Goal: Task Accomplishment & Management: Complete application form

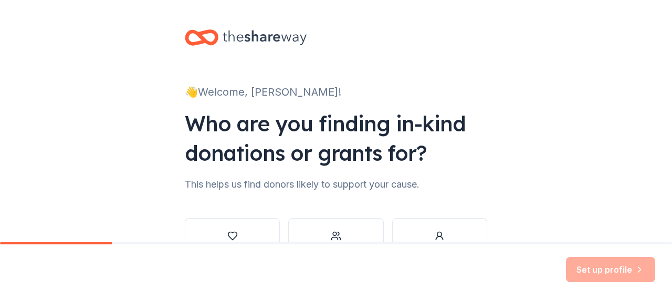
scroll to position [77, 0]
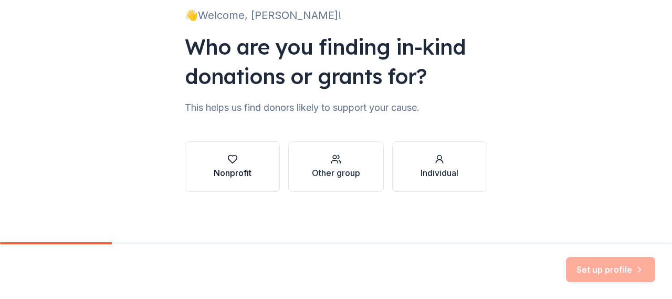
click at [243, 178] on div "Nonprofit" at bounding box center [233, 172] width 38 height 13
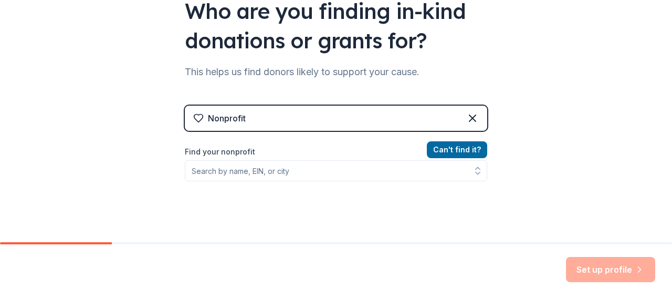
scroll to position [129, 0]
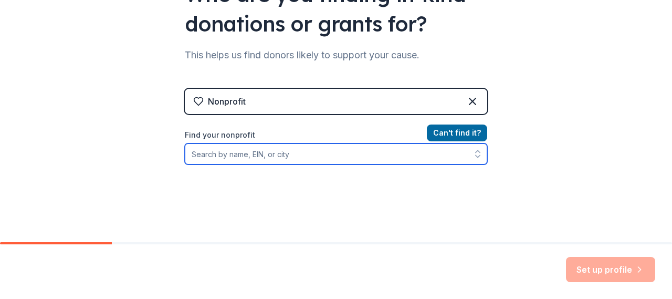
click at [256, 158] on input "Find your nonprofit" at bounding box center [336, 153] width 302 height 21
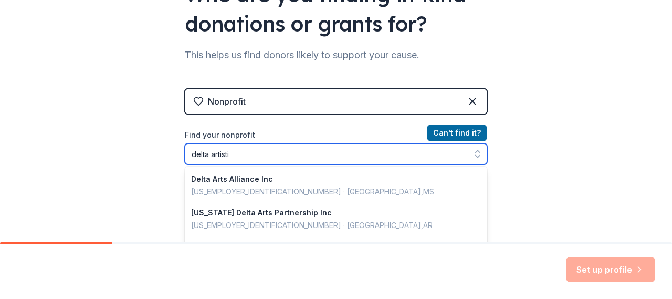
type input "delta artistic"
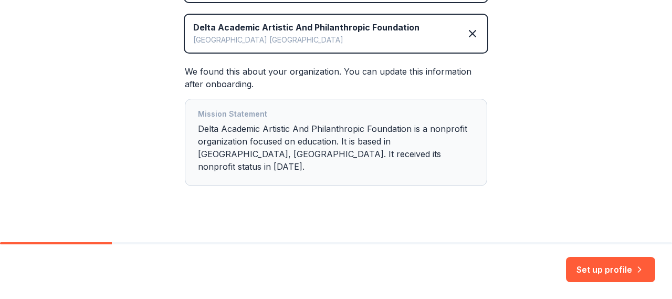
scroll to position [243, 0]
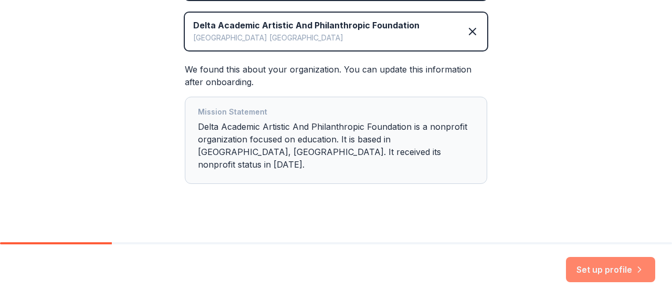
click at [583, 276] on button "Set up profile" at bounding box center [610, 269] width 89 height 25
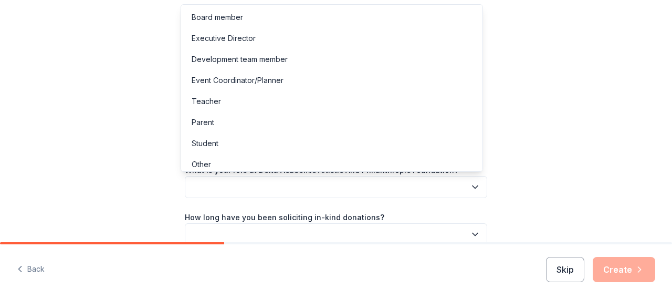
click at [472, 186] on icon "button" at bounding box center [475, 187] width 11 height 11
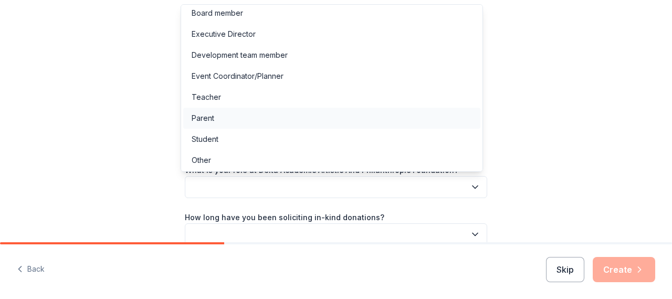
scroll to position [5, 0]
click at [201, 160] on div "Other" at bounding box center [201, 159] width 19 height 13
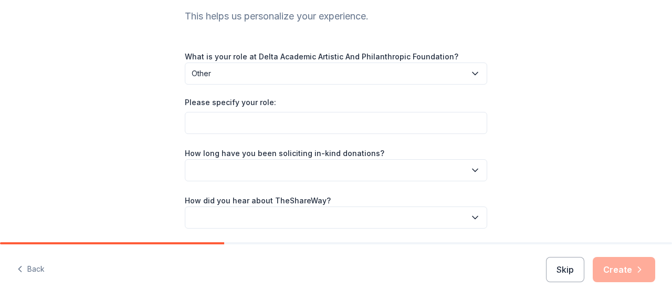
scroll to position [97, 0]
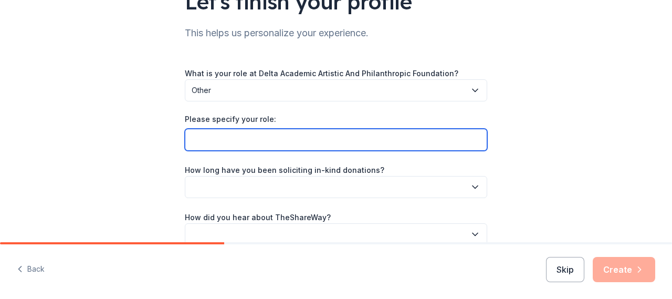
click at [243, 140] on input "Please specify your role:" at bounding box center [336, 140] width 302 height 22
type input "Event Volunteer"
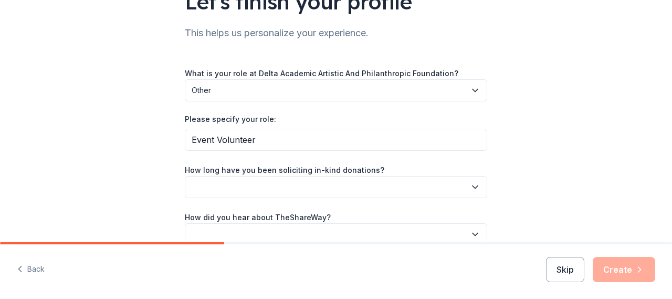
click at [273, 178] on button "button" at bounding box center [336, 187] width 302 height 22
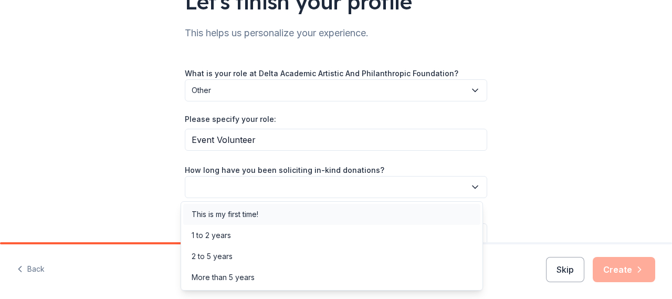
click at [253, 213] on div "This is my first time!" at bounding box center [225, 214] width 67 height 13
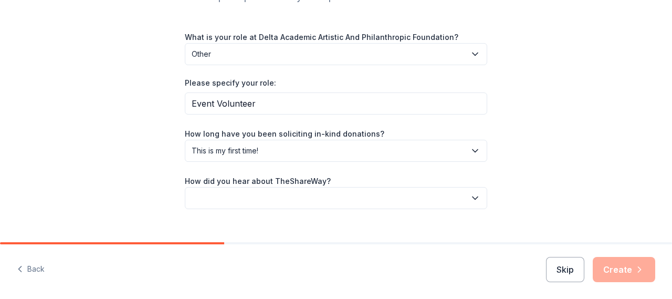
scroll to position [149, 0]
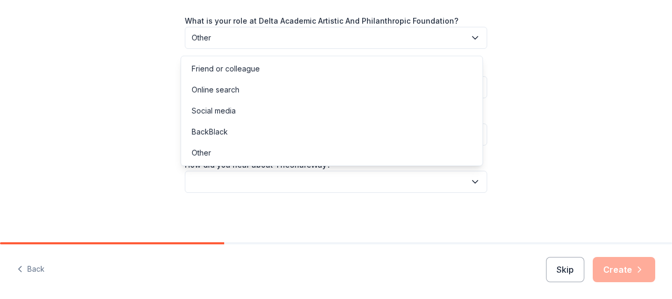
click at [476, 180] on icon "button" at bounding box center [475, 181] width 11 height 11
click at [219, 90] on div "Online search" at bounding box center [216, 89] width 48 height 13
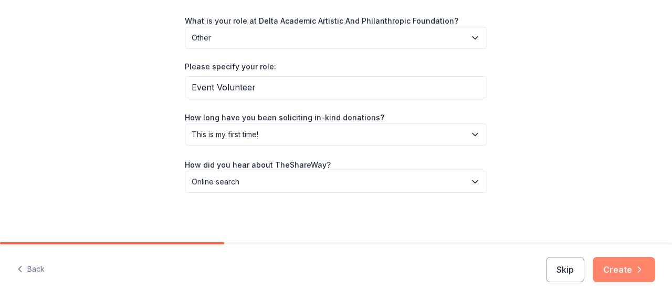
click at [618, 265] on button "Create" at bounding box center [624, 269] width 62 height 25
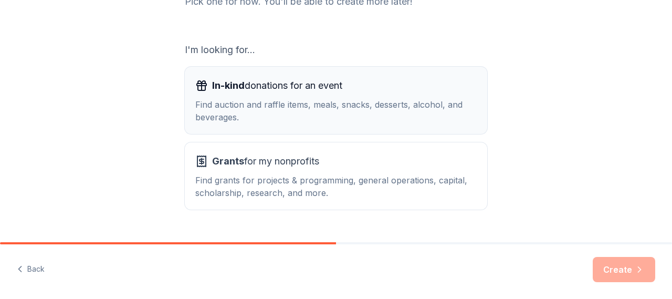
scroll to position [182, 0]
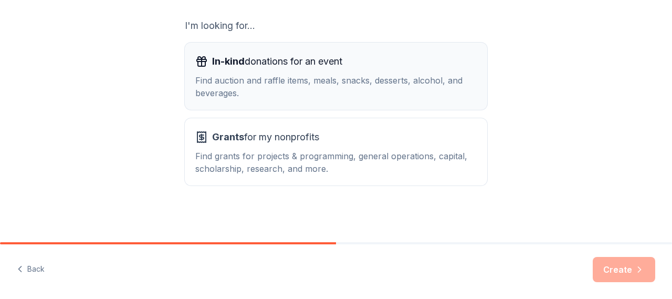
click at [257, 89] on div "Find auction and raffle items, meals, snacks, desserts, alcohol, and beverages." at bounding box center [335, 86] width 281 height 25
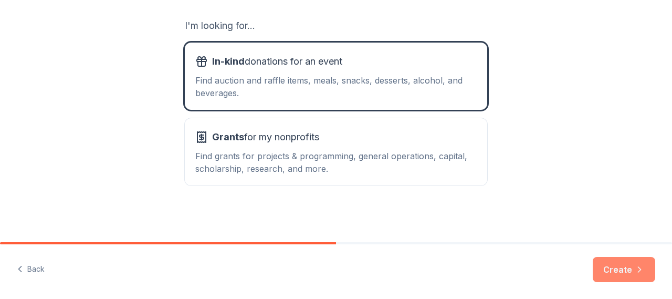
click at [620, 271] on button "Create" at bounding box center [624, 269] width 62 height 25
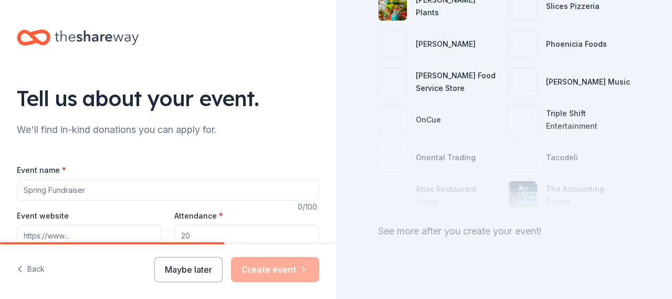
scroll to position [169, 0]
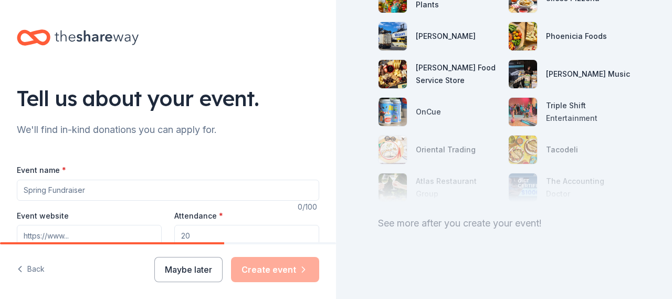
click at [22, 193] on input "Event name *" at bounding box center [168, 190] width 302 height 21
drag, startPoint x: 115, startPoint y: 188, endPoint x: 0, endPoint y: 196, distance: 115.3
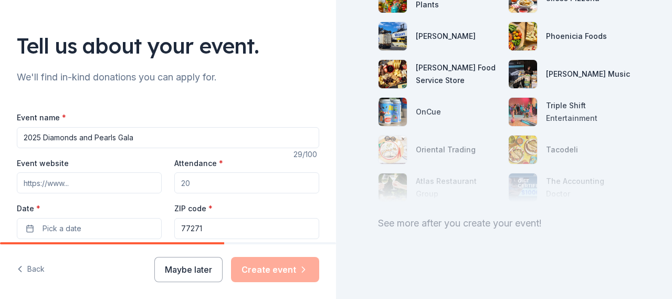
type input "2025 Diamonds and Pearls Gala"
click at [32, 184] on input "Event website" at bounding box center [89, 182] width 145 height 21
drag, startPoint x: 140, startPoint y: 196, endPoint x: 133, endPoint y: 195, distance: 6.9
click at [134, 195] on div "Event website Attendance * Date * Pick a date ZIP code * 77271" at bounding box center [168, 197] width 302 height 82
type input "700"
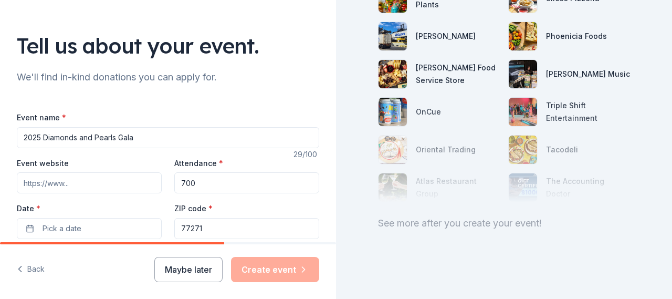
click at [82, 185] on input "Event website" at bounding box center [89, 182] width 145 height 21
type input "[DOMAIN_NAME]"
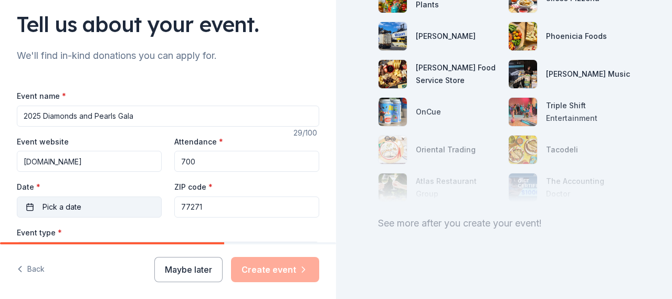
scroll to position [113, 0]
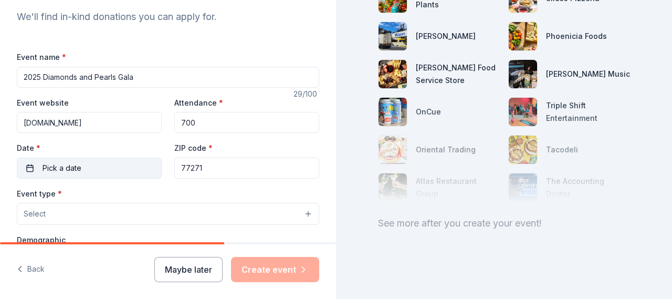
click at [61, 165] on span "Pick a date" at bounding box center [62, 168] width 39 height 13
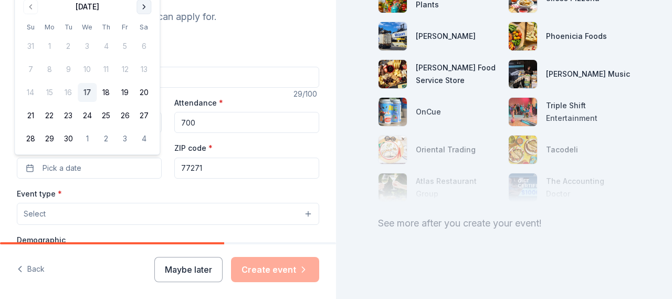
click at [143, 8] on button "Go to next month" at bounding box center [144, 6] width 15 height 15
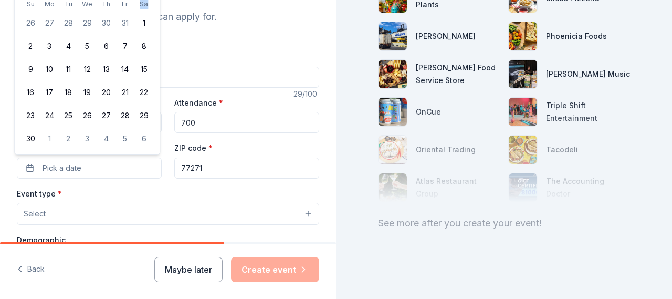
click at [143, 8] on th "Sa" at bounding box center [143, 3] width 19 height 11
click at [142, 24] on button "1" at bounding box center [143, 23] width 19 height 19
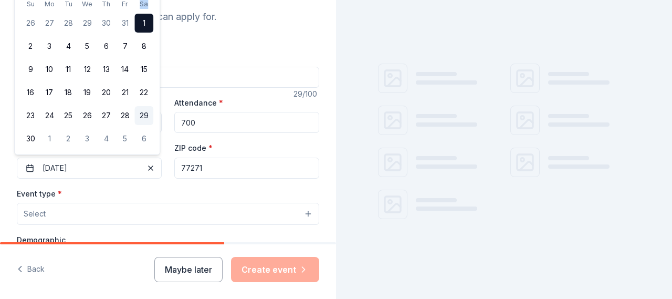
scroll to position [168, 0]
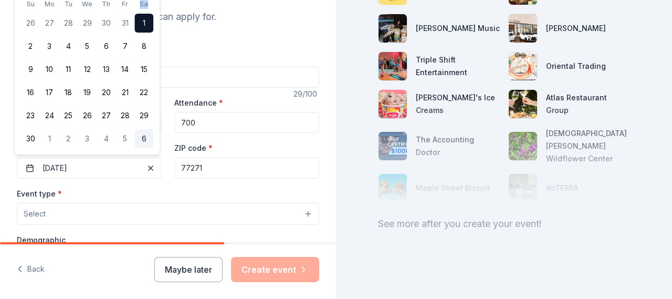
click at [143, 137] on button "6" at bounding box center [143, 138] width 19 height 19
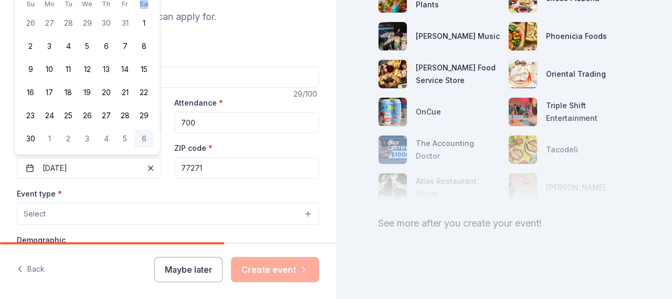
click at [206, 171] on input "77271" at bounding box center [246, 168] width 145 height 21
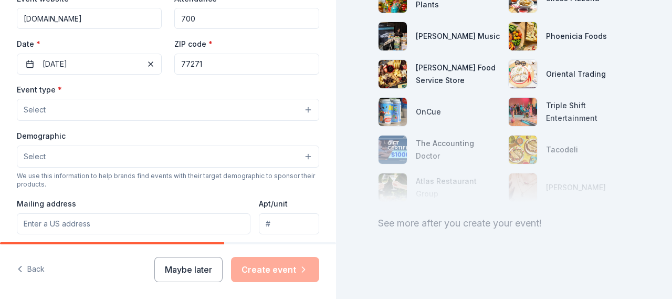
scroll to position [218, 0]
click at [54, 106] on button "Select" at bounding box center [168, 109] width 302 height 22
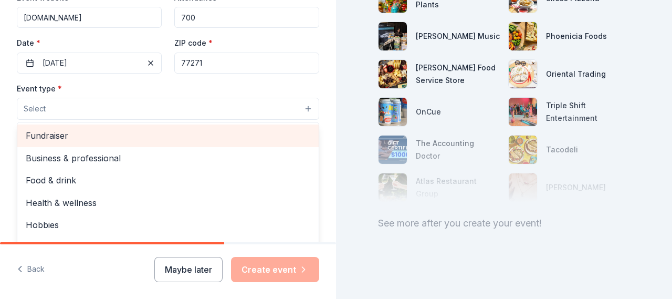
click at [66, 139] on span "Fundraiser" at bounding box center [168, 136] width 285 height 14
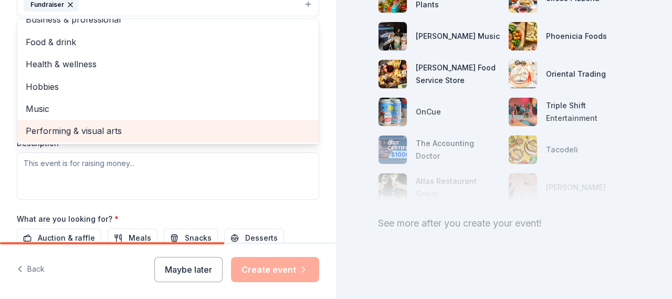
scroll to position [428, 0]
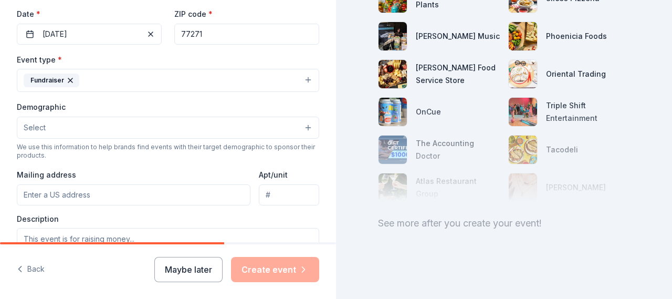
scroll to position [257, 0]
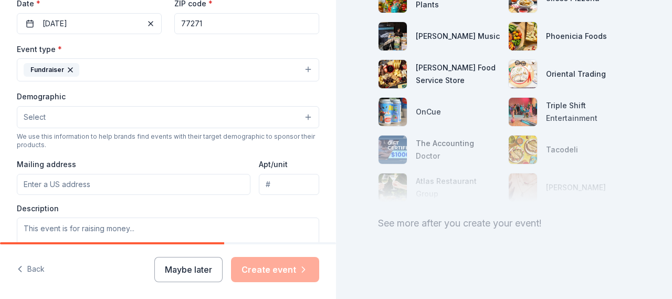
click at [299, 112] on button "Select" at bounding box center [168, 117] width 302 height 22
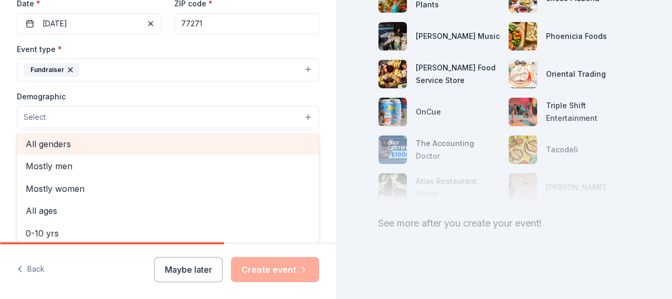
click at [67, 145] on span "All genders" at bounding box center [168, 144] width 285 height 14
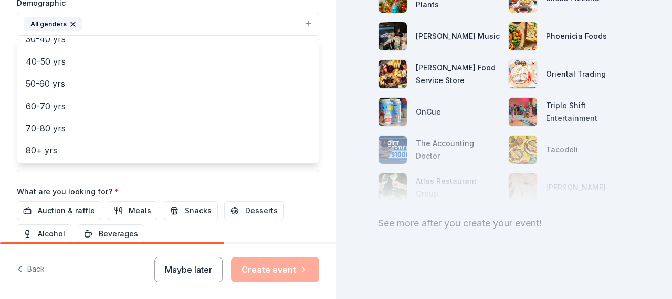
scroll to position [403, 0]
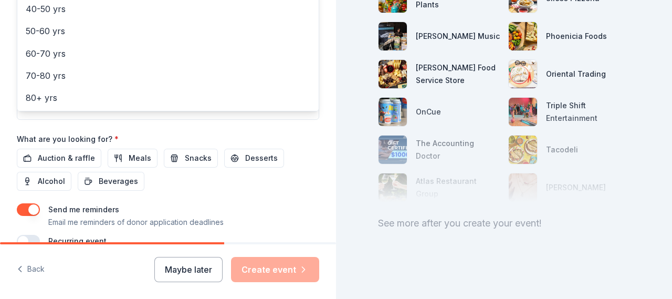
click at [81, 156] on div "Event name * 2025 Diamonds and Pearls Gala 29 /100 Event website [DOMAIN_NAME] …" at bounding box center [168, 3] width 302 height 487
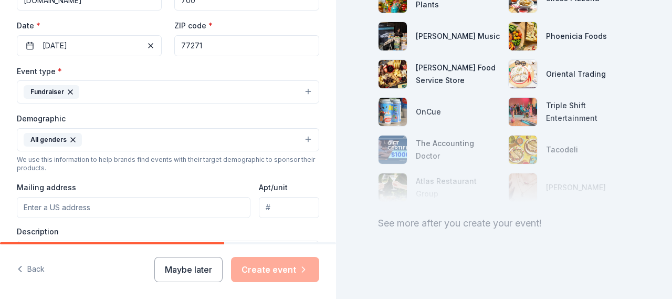
scroll to position [252, 0]
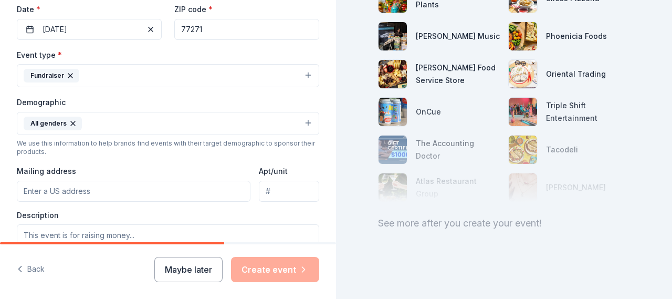
click at [44, 187] on input "Mailing address" at bounding box center [134, 191] width 234 height 21
click at [115, 164] on div "Mailing address P." at bounding box center [134, 182] width 234 height 37
click at [37, 184] on input "P." at bounding box center [134, 191] width 234 height 21
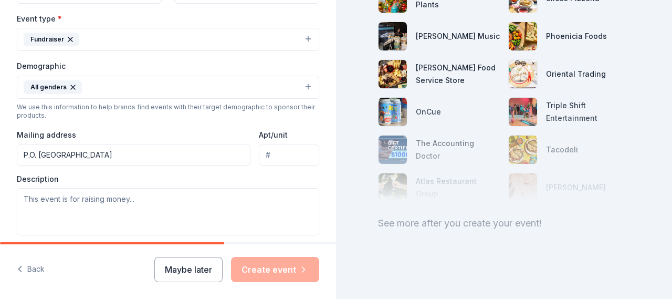
scroll to position [357, 0]
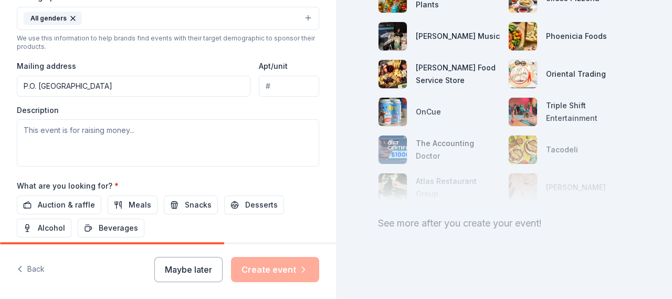
type input "P.O. [GEOGRAPHIC_DATA]"
click at [31, 131] on textarea at bounding box center [168, 142] width 302 height 47
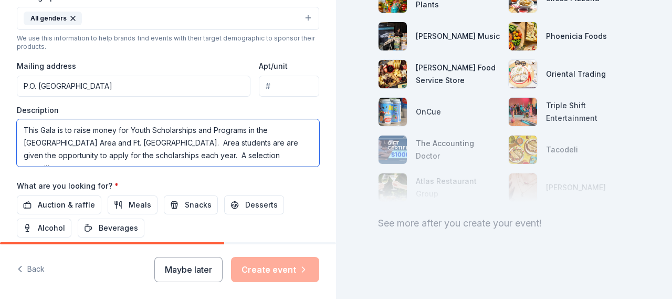
click at [54, 129] on textarea "This Gala is to raise money for Youth Scholarships and Programs in the [GEOGRAP…" at bounding box center [168, 142] width 302 height 47
click at [254, 151] on textarea "This Gala is to raise money for Youth Scholarships and Programs in the [GEOGRAP…" at bounding box center [168, 142] width 302 height 47
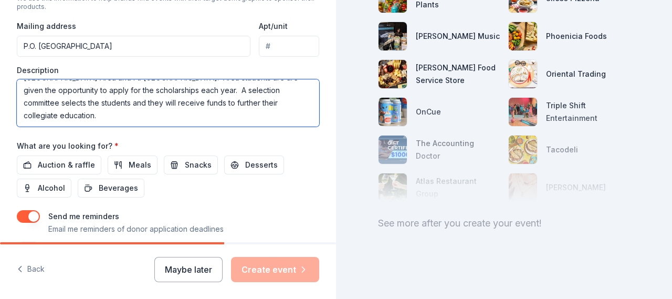
scroll to position [409, 0]
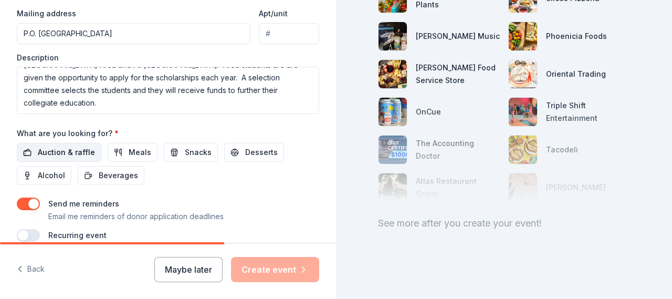
click at [76, 146] on span "Auction & raffle" at bounding box center [66, 152] width 57 height 13
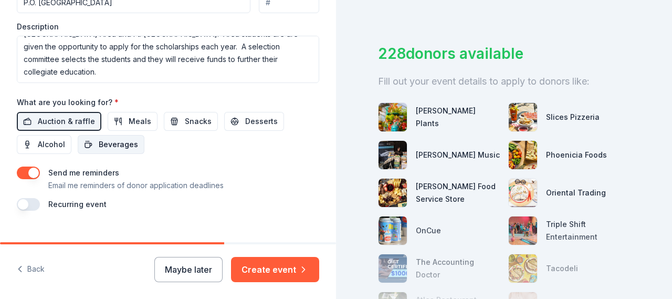
scroll to position [168, 0]
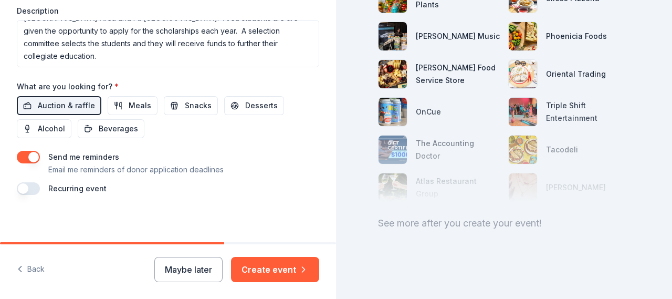
click at [25, 186] on button "button" at bounding box center [28, 188] width 23 height 13
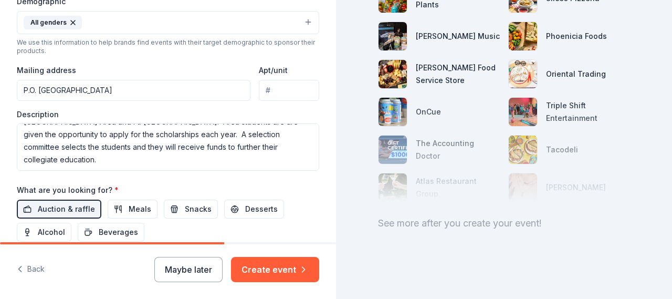
scroll to position [336, 0]
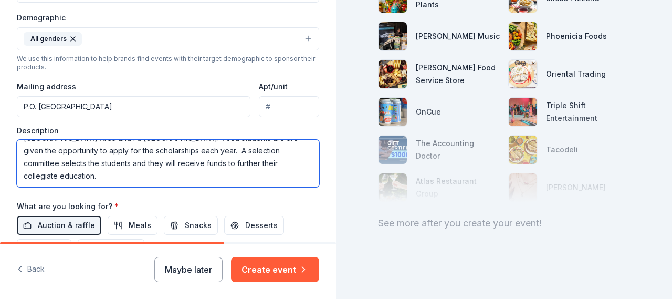
click at [79, 176] on textarea "This Gala is to raise money for Youth Scholarships and Programs in the [GEOGRAP…" at bounding box center [168, 163] width 302 height 47
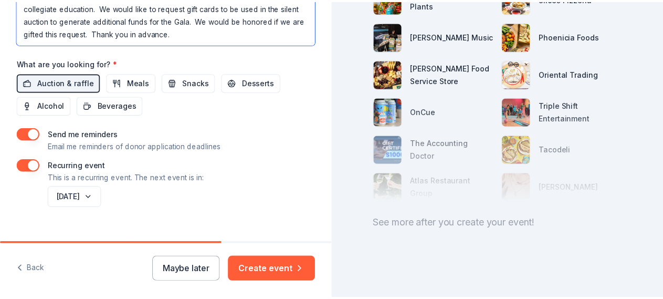
scroll to position [494, 0]
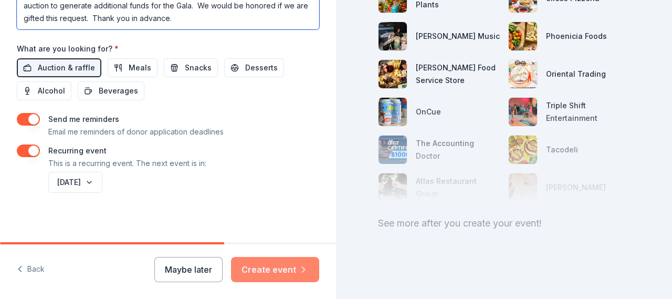
type textarea "This Gala is to raise money for Youth Scholarships and Programs in the [GEOGRAP…"
click at [279, 269] on button "Create event" at bounding box center [275, 269] width 88 height 25
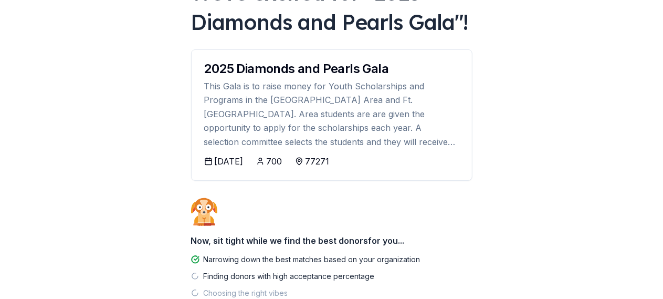
scroll to position [105, 0]
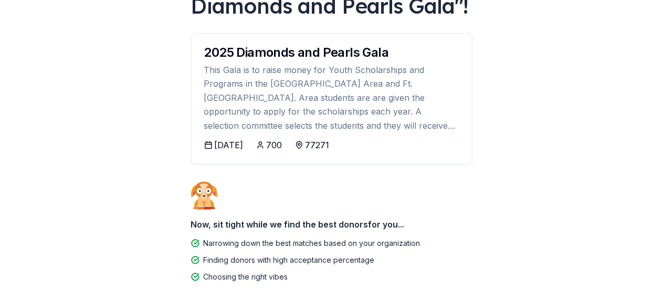
click at [207, 145] on icon at bounding box center [208, 145] width 8 height 8
click at [208, 143] on icon at bounding box center [208, 145] width 8 height 8
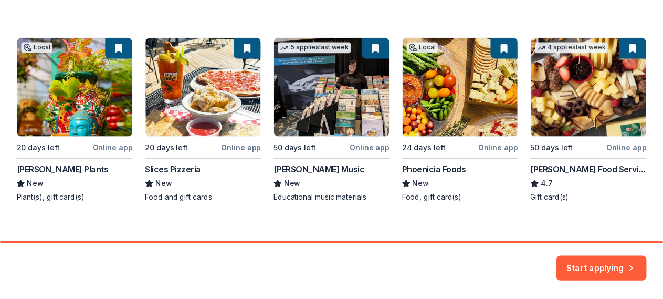
scroll to position [189, 0]
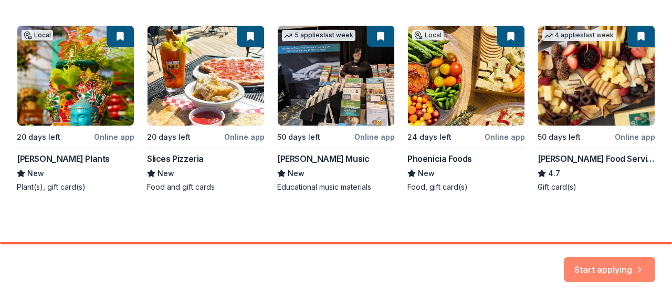
click at [589, 256] on button "Start applying" at bounding box center [609, 262] width 91 height 25
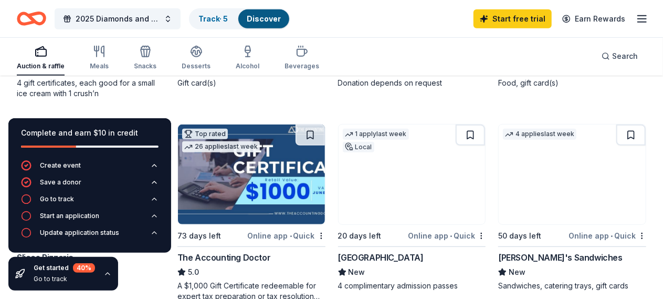
scroll to position [263, 0]
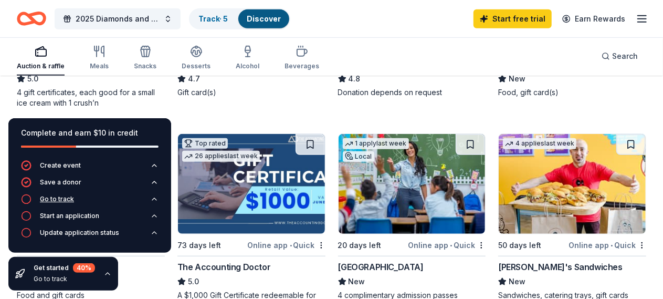
click at [27, 204] on icon "button" at bounding box center [26, 199] width 11 height 11
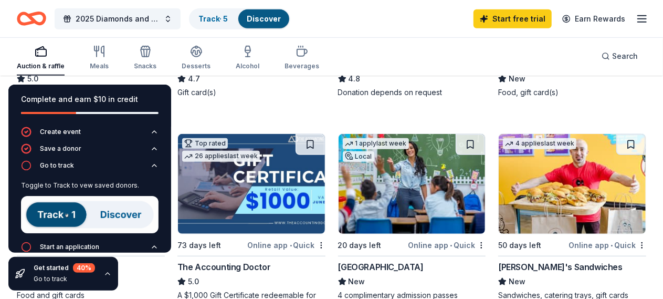
click at [237, 108] on div "4 applies last week 50 days left Online app • Quick [PERSON_NAME] Food Service …" at bounding box center [251, 19] width 148 height 177
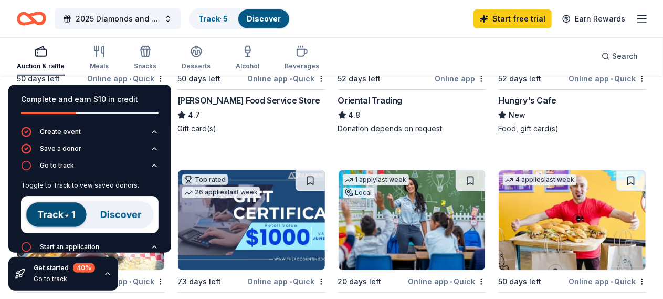
scroll to position [210, 0]
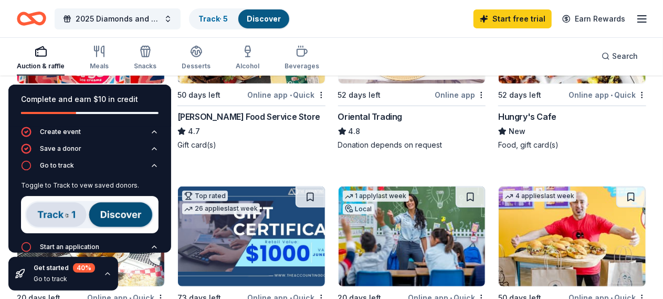
click at [78, 280] on div "Go to track" at bounding box center [64, 279] width 61 height 8
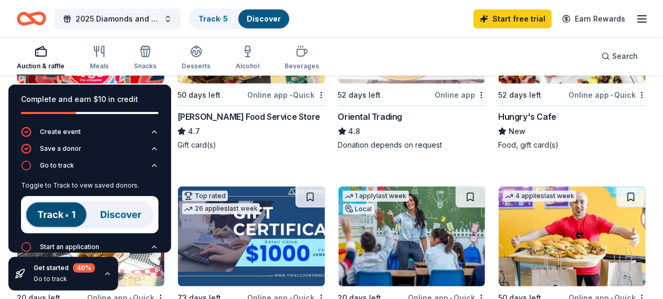
click at [100, 272] on div "Get started 40 % Go to track" at bounding box center [63, 274] width 110 height 34
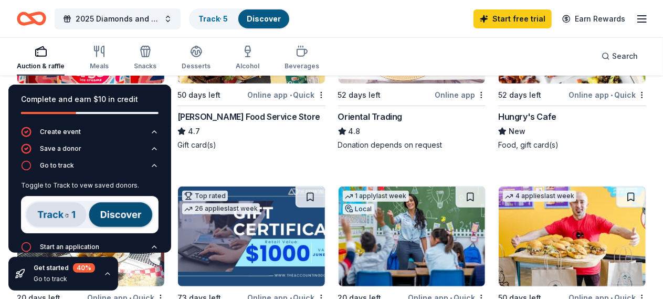
click at [106, 273] on icon "button" at bounding box center [107, 273] width 8 height 8
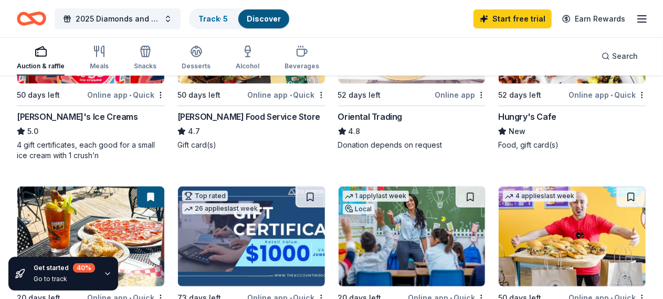
click at [44, 56] on rect "button" at bounding box center [41, 52] width 11 height 7
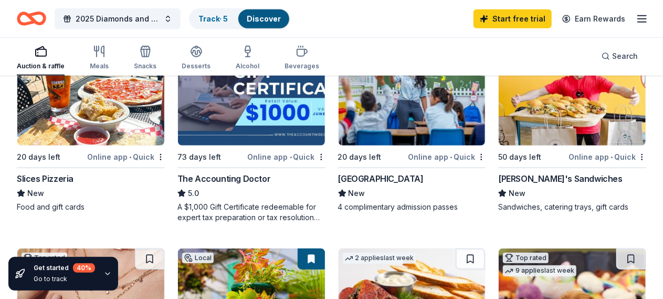
scroll to position [368, 0]
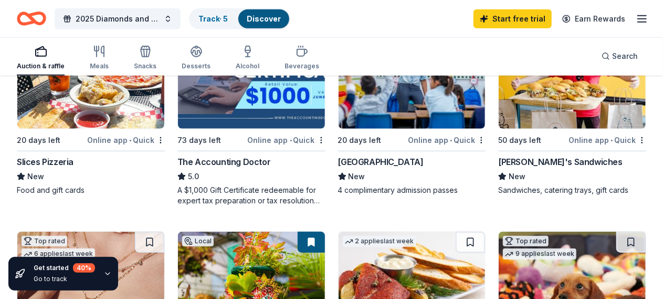
click at [338, 168] on div "[GEOGRAPHIC_DATA]" at bounding box center [381, 161] width 86 height 13
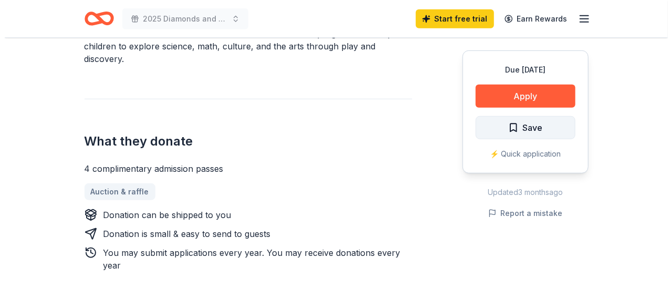
scroll to position [368, 0]
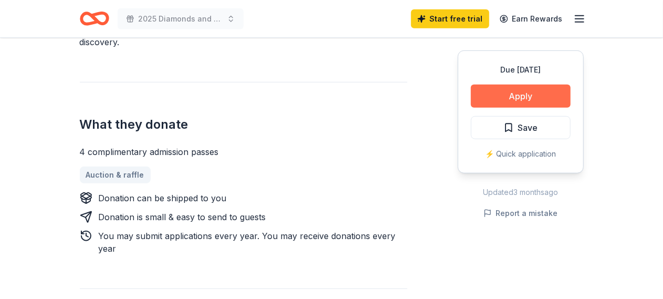
click at [510, 91] on button "Apply" at bounding box center [521, 96] width 100 height 23
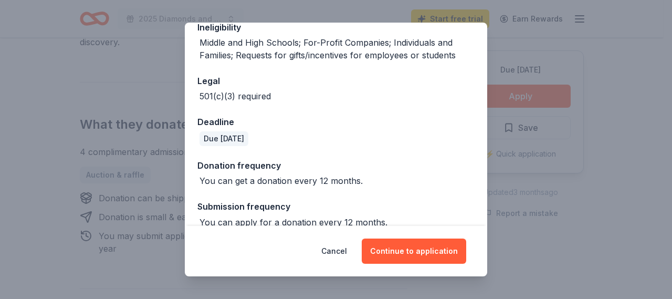
scroll to position [250, 0]
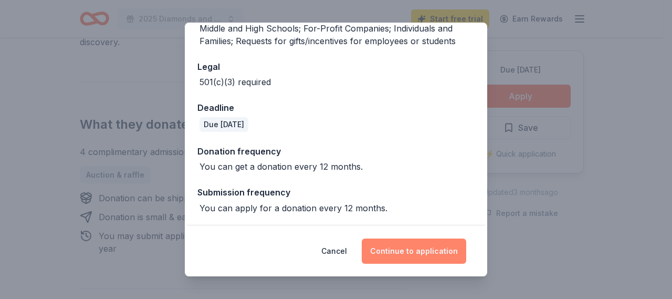
click at [420, 252] on button "Continue to application" at bounding box center [414, 250] width 104 height 25
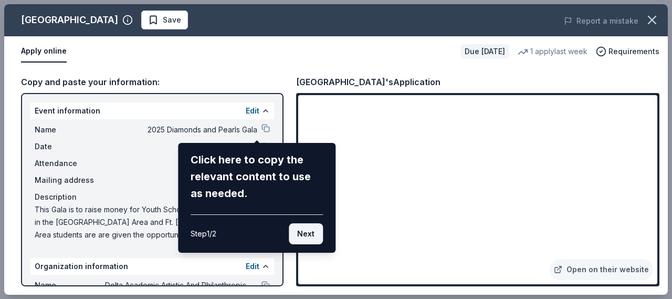
click at [311, 238] on button "Next" at bounding box center [306, 233] width 34 height 21
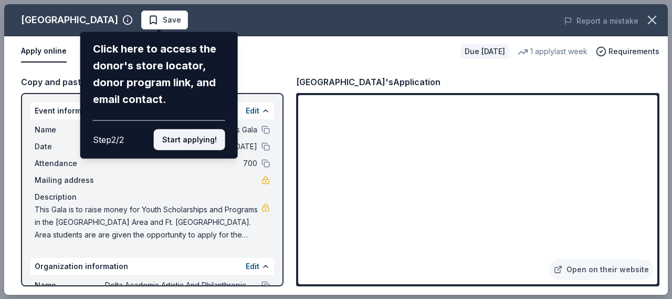
click at [196, 129] on button "Start applying!" at bounding box center [189, 139] width 71 height 21
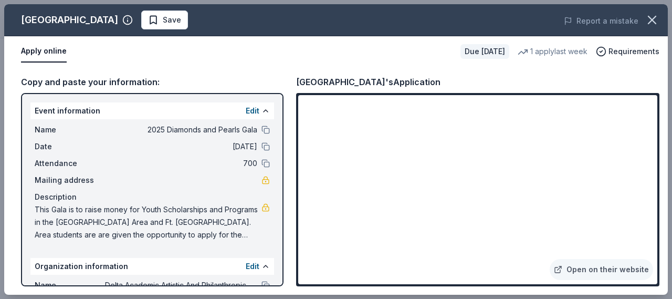
click at [243, 111] on div "Children’s Museum Houston Save Report a mistake Apply online Due in 20 days 1 a…" at bounding box center [336, 149] width 664 height 290
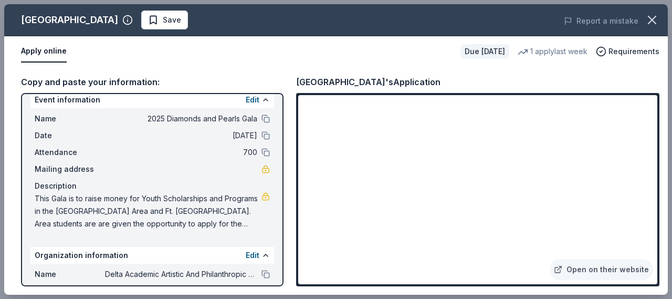
scroll to position [0, 0]
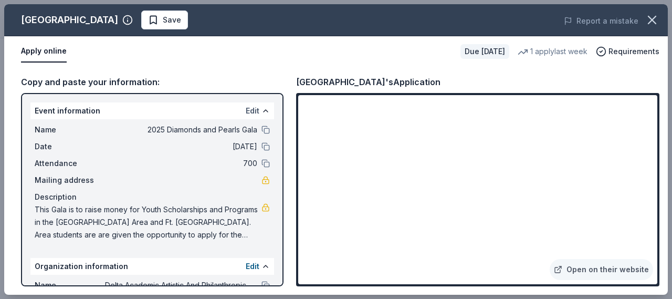
click at [246, 108] on button "Edit" at bounding box center [253, 110] width 14 height 13
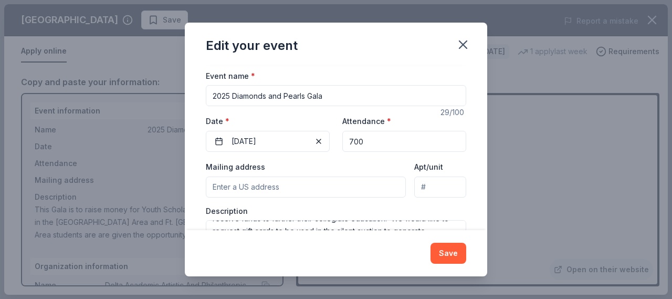
scroll to position [132, 0]
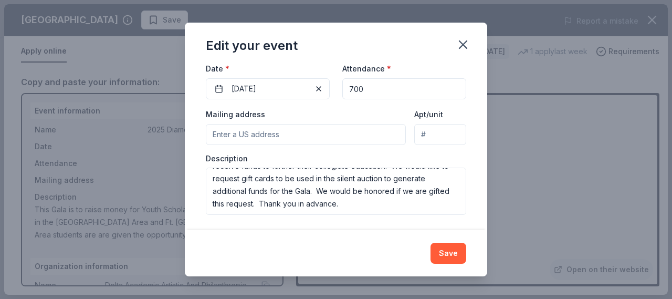
click at [224, 136] on input "Mailing address" at bounding box center [306, 134] width 200 height 21
click at [391, 19] on div "Edit your event Changes made here will update the Event too. Update donors you'…" at bounding box center [336, 149] width 672 height 299
click at [461, 41] on icon "button" at bounding box center [463, 44] width 15 height 15
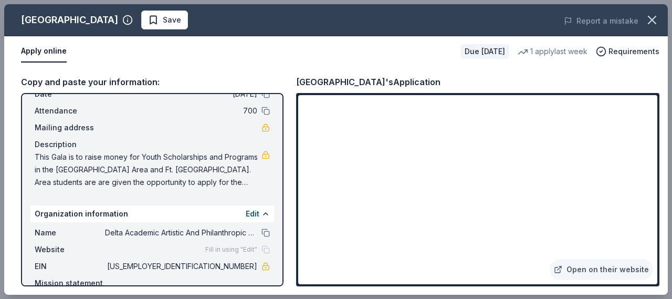
scroll to position [105, 0]
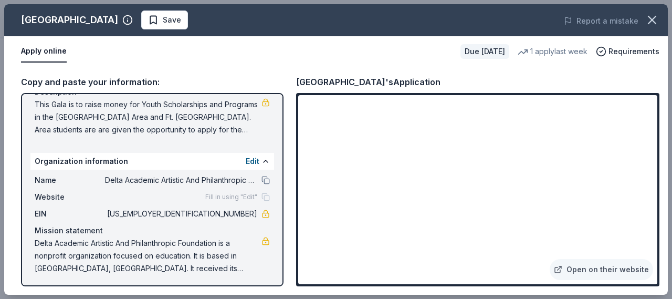
click at [254, 197] on div "Fill in using "Edit"" at bounding box center [237, 197] width 65 height 8
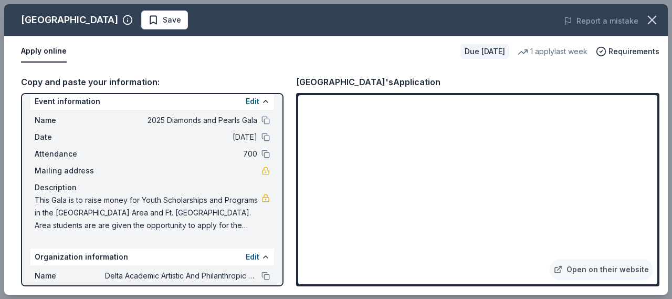
scroll to position [0, 0]
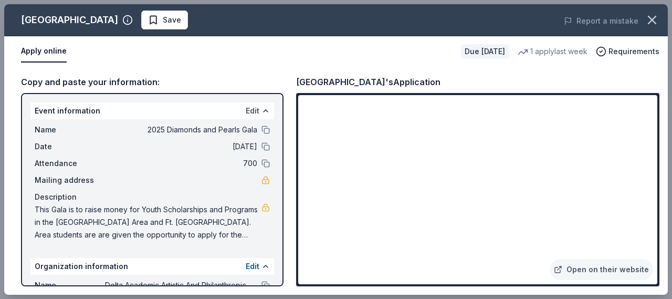
click at [246, 109] on button "Edit" at bounding box center [253, 110] width 14 height 13
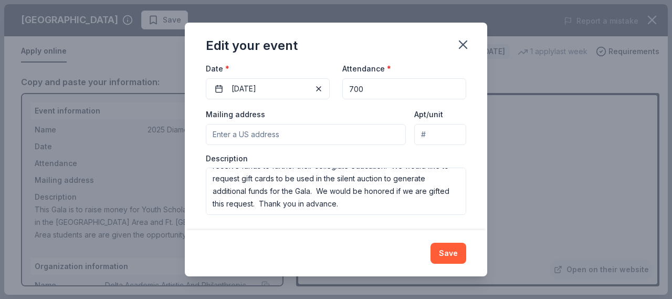
scroll to position [132, 0]
click at [212, 131] on input "Mailing address" at bounding box center [306, 134] width 200 height 21
click at [450, 252] on button "Save" at bounding box center [449, 253] width 36 height 21
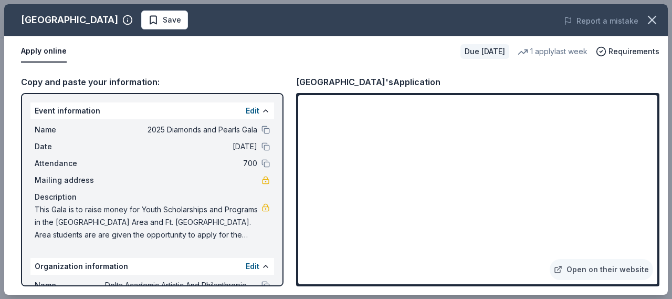
scroll to position [53, 0]
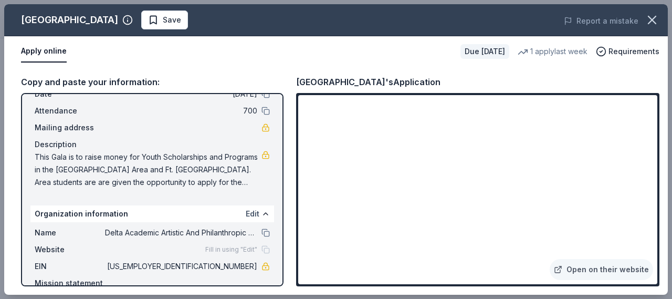
click at [246, 213] on button "Edit" at bounding box center [253, 213] width 14 height 13
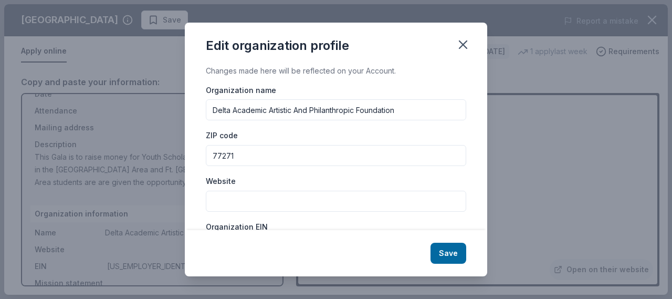
click at [227, 197] on input "Website" at bounding box center [336, 201] width 260 height 21
drag, startPoint x: 227, startPoint y: 197, endPoint x: 192, endPoint y: 38, distance: 162.3
click at [192, 38] on div "Edit organization profile Changes made here will be reflected on your Account. …" at bounding box center [336, 150] width 302 height 254
click at [211, 199] on input "[DOMAIN_NAME]" at bounding box center [336, 201] width 260 height 21
click at [316, 220] on div "Organization EIN 76-0513194" at bounding box center [336, 238] width 260 height 37
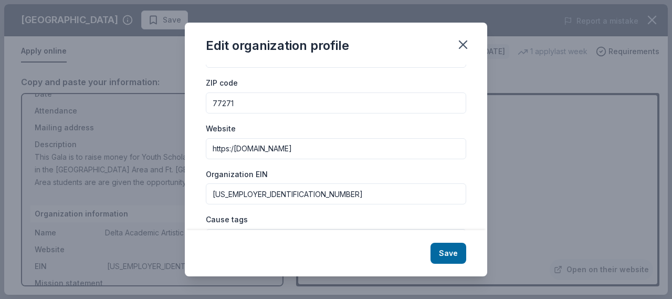
drag, startPoint x: 326, startPoint y: 147, endPoint x: 182, endPoint y: 144, distance: 143.4
click at [182, 144] on div "Edit organization profile Changes made here will be reflected on your Account. …" at bounding box center [336, 149] width 672 height 299
paste input "/r.search.yahoo.com/_ylt=AwrNZPr1QstoahYt2SMPxQt.;_ylu=Y29sbwNiZjEEcG9zAzEEdnRp…"
drag, startPoint x: 210, startPoint y: 148, endPoint x: 412, endPoint y: 133, distance: 202.2
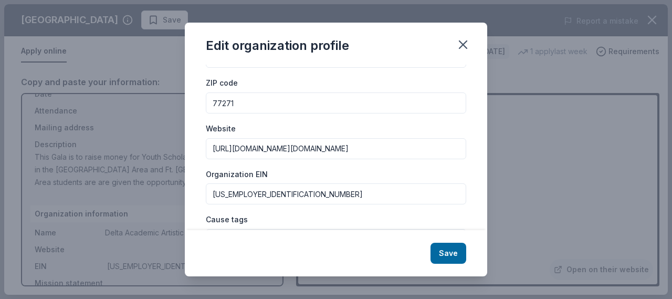
click at [361, 138] on input "https://r.search.yahoo.com/_ylt=AwrNZPr1QstoahYt2SMPxQt.;_ylu=Y29sbwNiZjEEcG9zA…" at bounding box center [336, 148] width 260 height 21
type input "https://r.search.yahoo.com/_ylt=AwrNZPr1QstoahYt2SMPxQt.;_ylu=Y29sbwNiZjEEcG9zA…"
drag, startPoint x: 452, startPoint y: 144, endPoint x: 193, endPoint y: 131, distance: 259.2
click at [193, 131] on div "Changes made here will be reflected on your Account. Organization name Delta Ac…" at bounding box center [336, 147] width 302 height 165
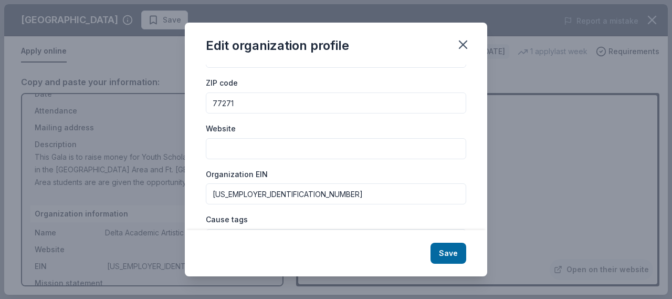
paste input "https://r.search.yahoo.com/_ylt=AwrNZPr1QstoahYt2SMPxQt.;_ylu=Y29sbwNiZjEEcG9zA…"
drag, startPoint x: 452, startPoint y: 147, endPoint x: 194, endPoint y: 112, distance: 259.6
click at [193, 113] on div "Changes made here will be reflected on your Account. Organization name Delta Ac…" at bounding box center [336, 147] width 302 height 165
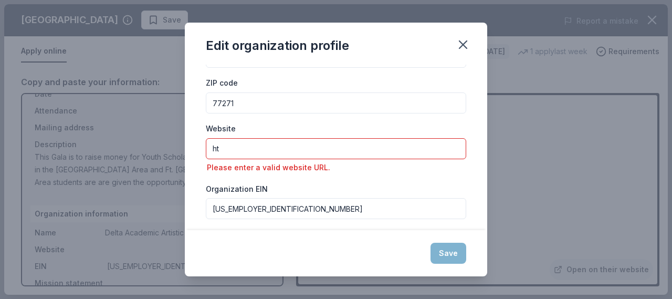
type input "h"
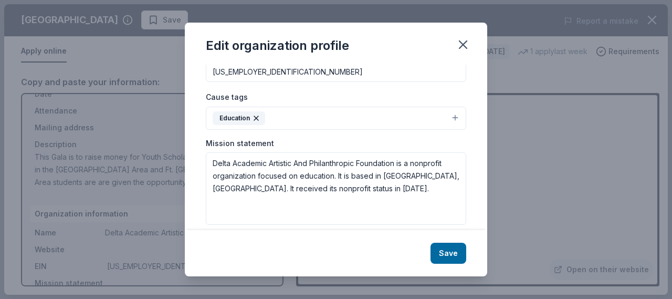
scroll to position [184, 0]
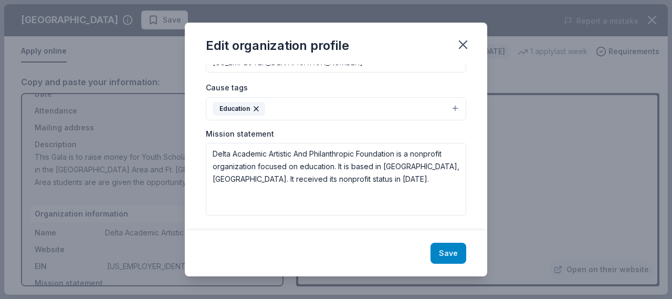
type input "[DOMAIN_NAME]"
click at [446, 248] on button "Save" at bounding box center [449, 253] width 36 height 21
click at [442, 254] on div "Save" at bounding box center [336, 253] width 302 height 46
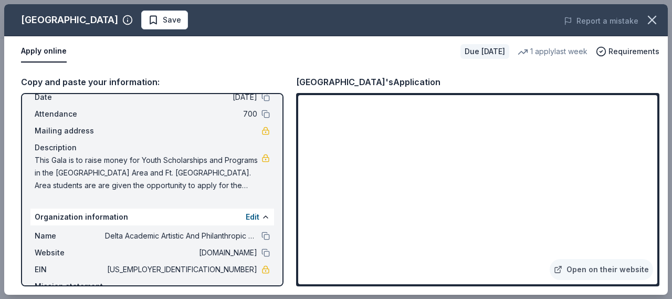
scroll to position [0, 0]
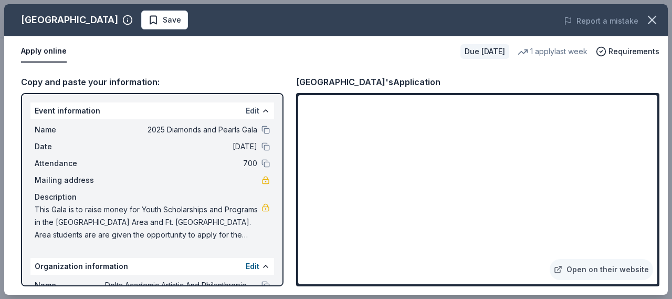
click at [246, 108] on button "Edit" at bounding box center [253, 110] width 14 height 13
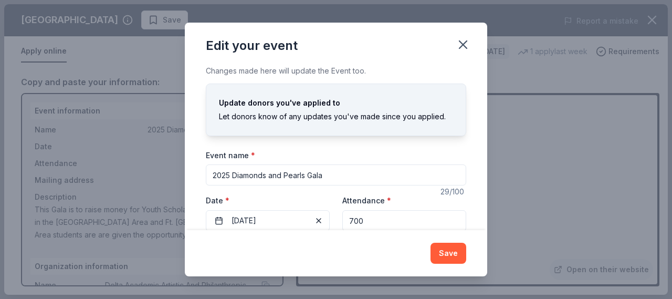
drag, startPoint x: 264, startPoint y: 182, endPoint x: 267, endPoint y: 186, distance: 5.6
click at [267, 186] on div "Event name * 2025 Diamonds and Pearls Gala 29 /100 Event website www.daapfounda…" at bounding box center [336, 248] width 260 height 198
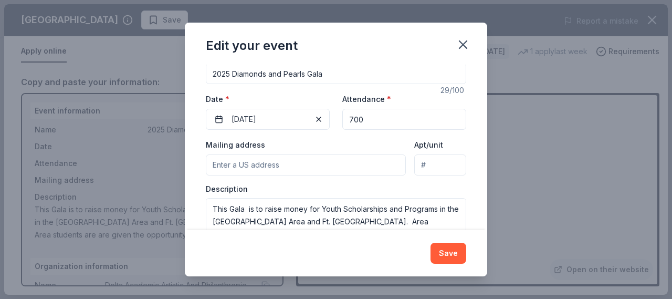
scroll to position [132, 0]
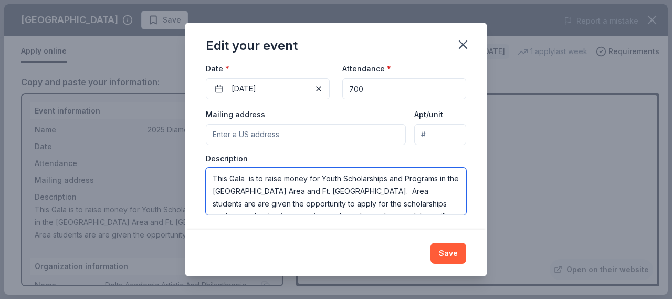
click at [236, 189] on textarea "This Gala is to raise money for Youth Scholarships and Programs in the [GEOGRAP…" at bounding box center [336, 191] width 260 height 47
click at [229, 173] on div "Mailing address Apt/unit Description This Gala is to raise money for Youth Scho…" at bounding box center [336, 161] width 260 height 107
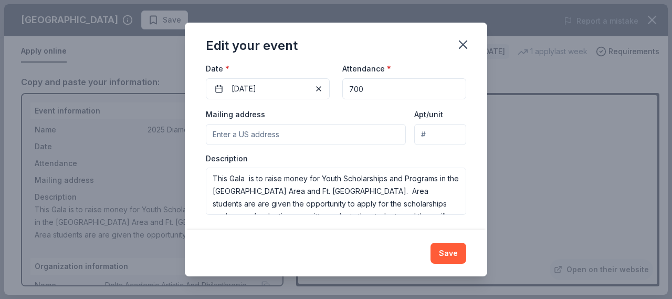
scroll to position [0, 0]
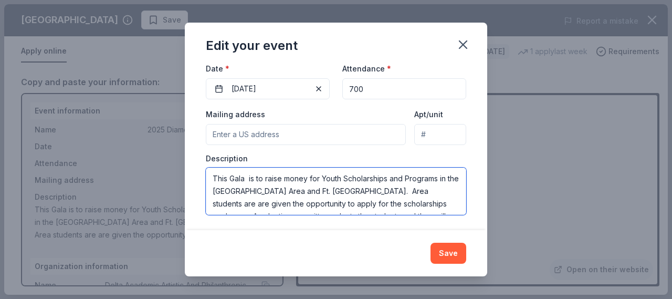
click at [230, 179] on textarea "This Gala is to raise money for Youth Scholarships and Programs in the [GEOGRAP…" at bounding box center [336, 191] width 260 height 47
click at [332, 187] on textarea "This Diamonds and Pearls Gala is a yearly fundraiser to raise money for Youth S…" at bounding box center [336, 191] width 260 height 47
type textarea "This Diamonds and Pearls Gala is a yearly fundraiser to raise money for Youth S…"
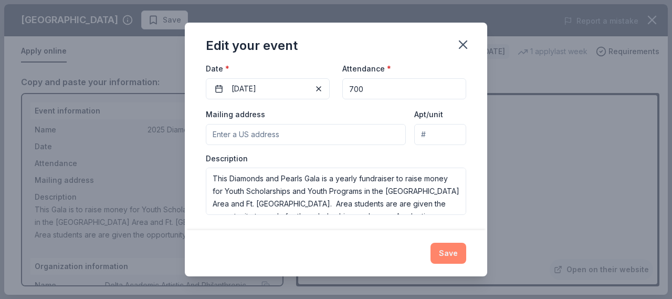
click at [448, 253] on button "Save" at bounding box center [449, 253] width 36 height 21
